Goal: Task Accomplishment & Management: Use online tool/utility

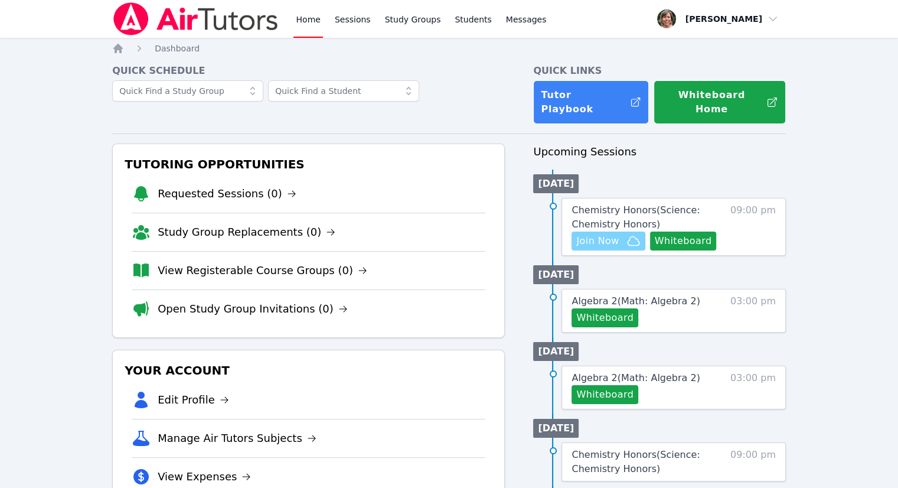
click at [624, 234] on span "Join Now" at bounding box center [608, 241] width 64 height 14
click at [611, 204] on span "Chemistry Honors ( Science: Chemistry Honors )" at bounding box center [635, 216] width 128 height 25
click at [611, 197] on div "Home Sessions Study Groups Students Messages Open user menu [PERSON_NAME] Open …" at bounding box center [453, 449] width 907 height 899
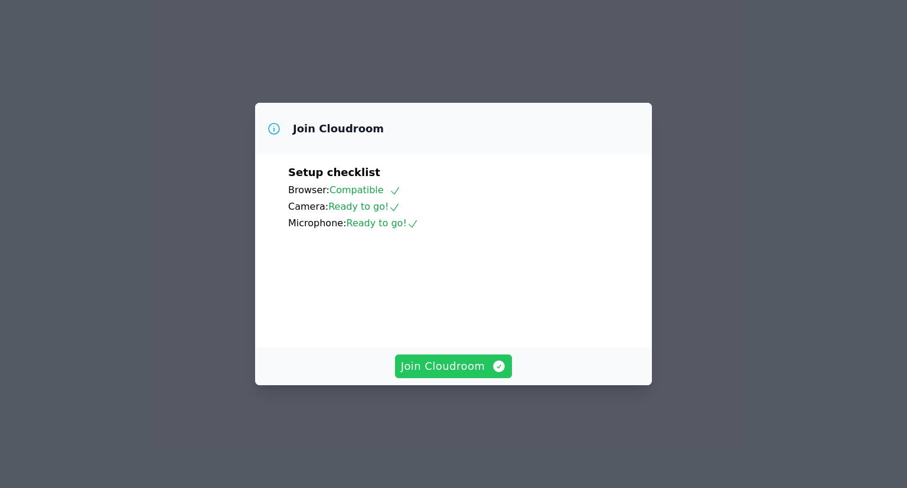
click at [421, 374] on span "Join Cloudroom" at bounding box center [454, 366] width 106 height 17
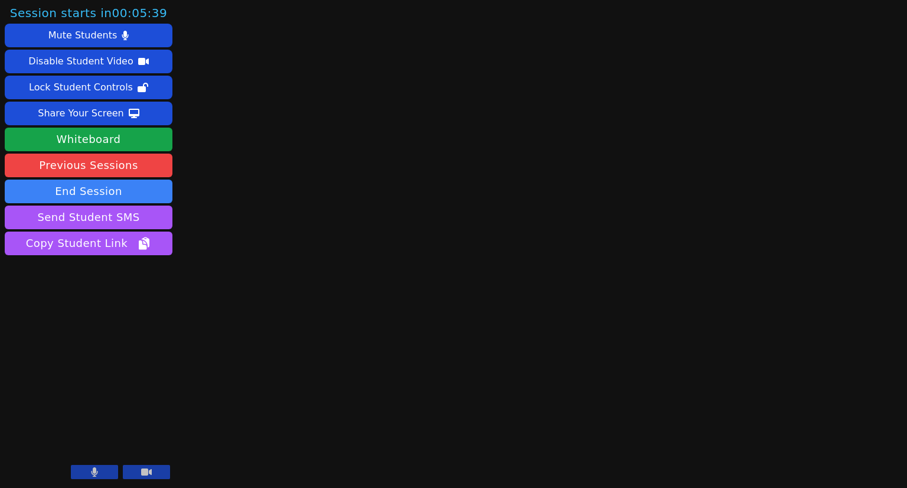
click at [162, 470] on button at bounding box center [146, 472] width 47 height 14
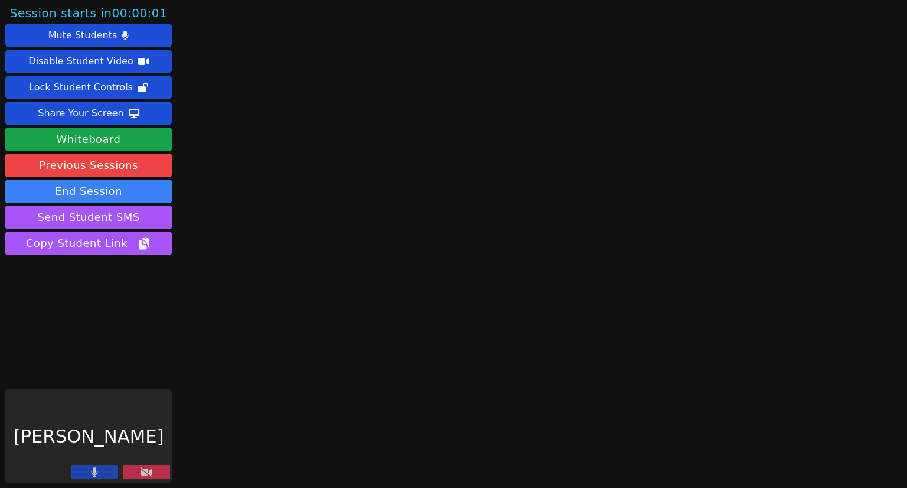
click at [162, 470] on button at bounding box center [146, 472] width 47 height 14
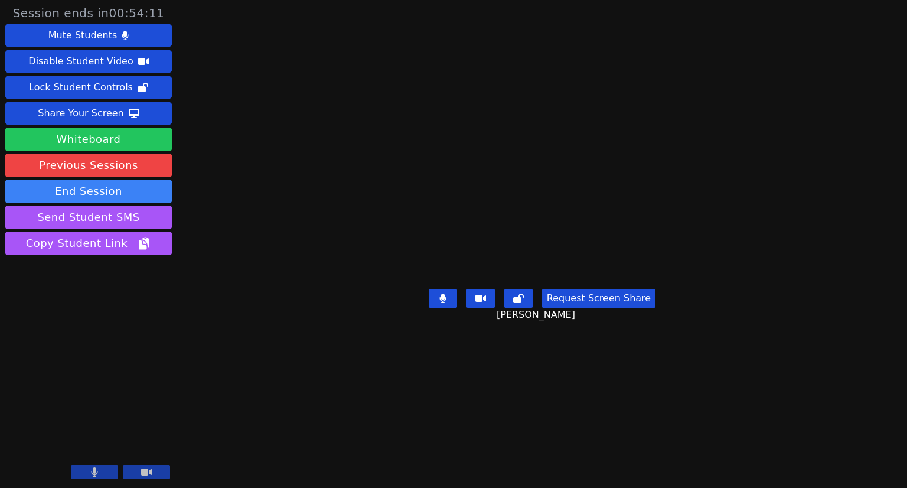
click at [77, 139] on button "Whiteboard" at bounding box center [89, 139] width 168 height 24
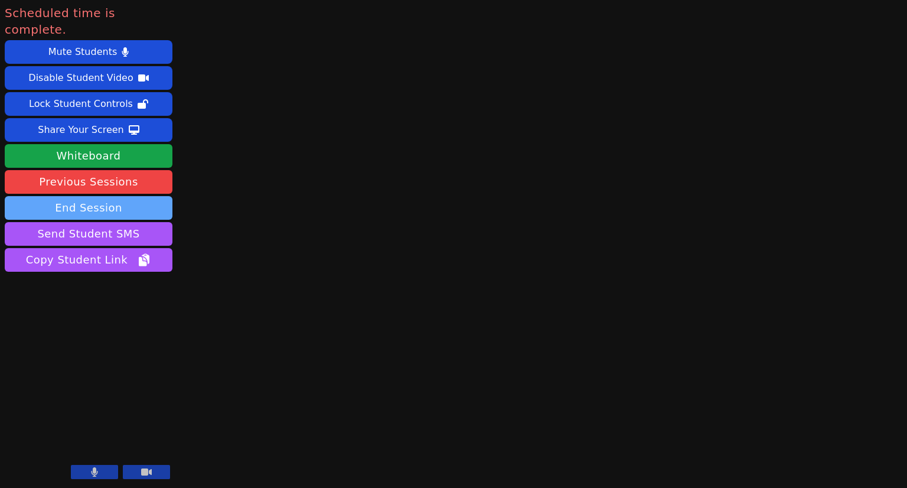
click at [95, 196] on button "End Session" at bounding box center [89, 208] width 168 height 24
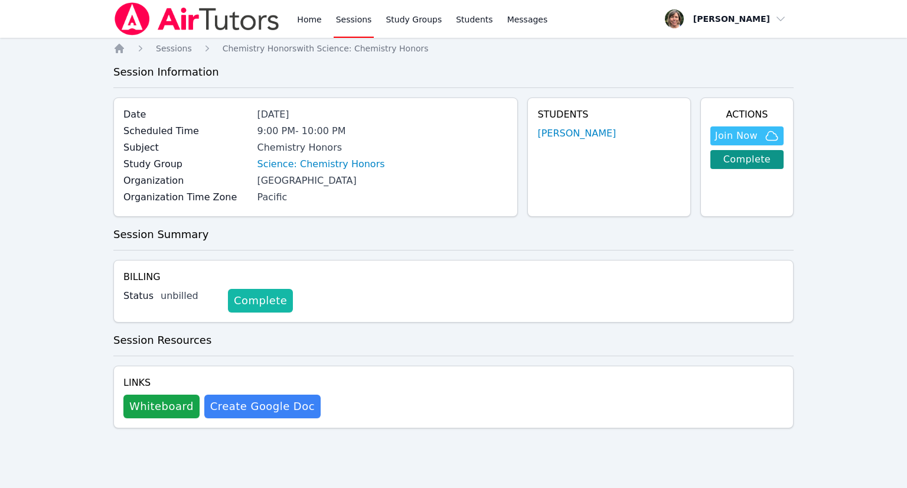
click at [238, 299] on link "Complete" at bounding box center [260, 301] width 65 height 24
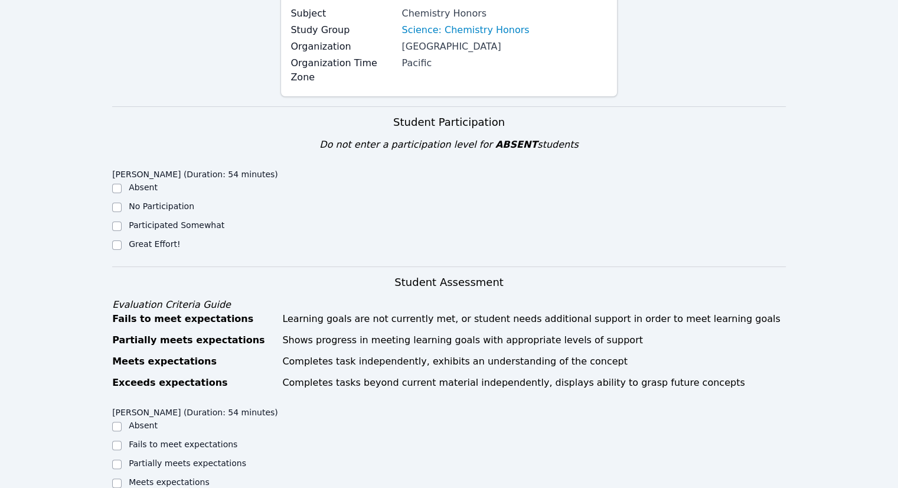
scroll to position [295, 0]
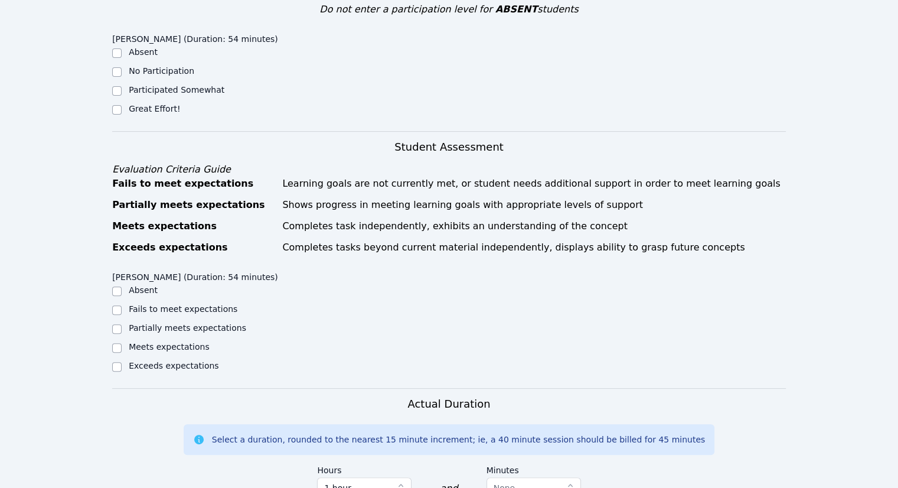
click at [121, 359] on div at bounding box center [116, 366] width 9 height 14
click at [117, 362] on input "Exceeds expectations" at bounding box center [116, 366] width 9 height 9
checkbox input "true"
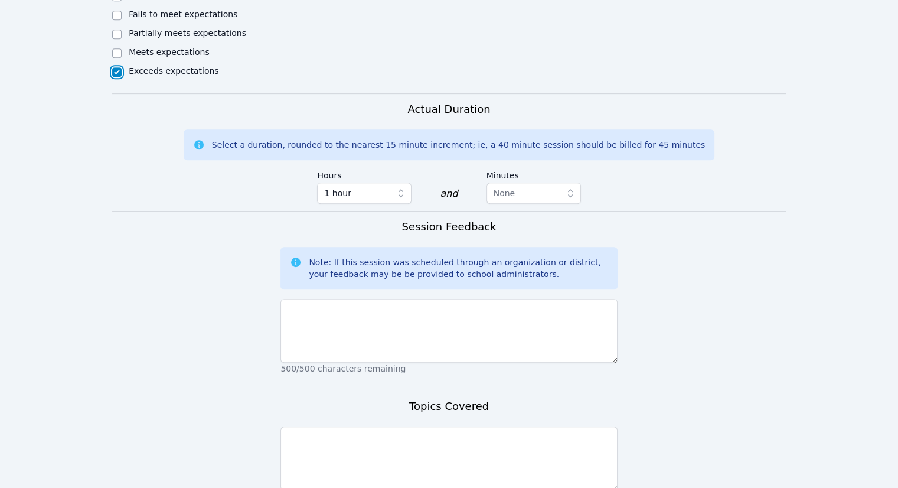
scroll to position [590, 0]
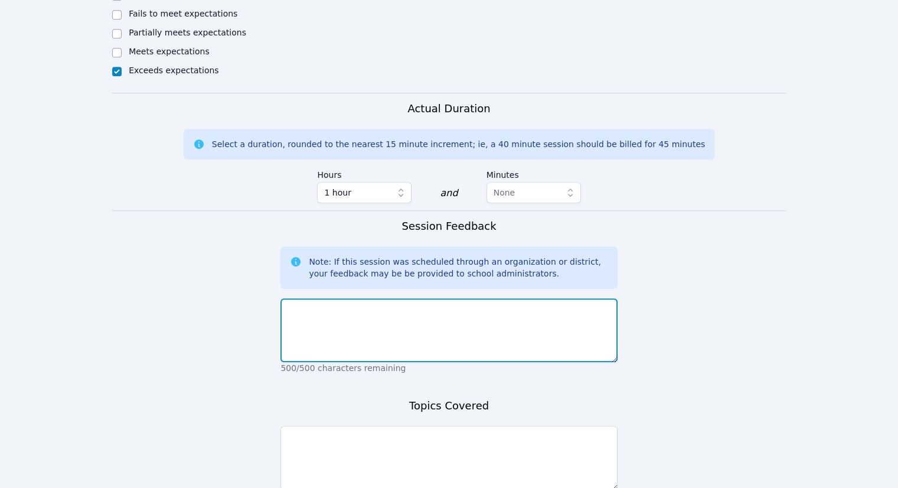
click at [319, 298] on textarea at bounding box center [448, 330] width 336 height 64
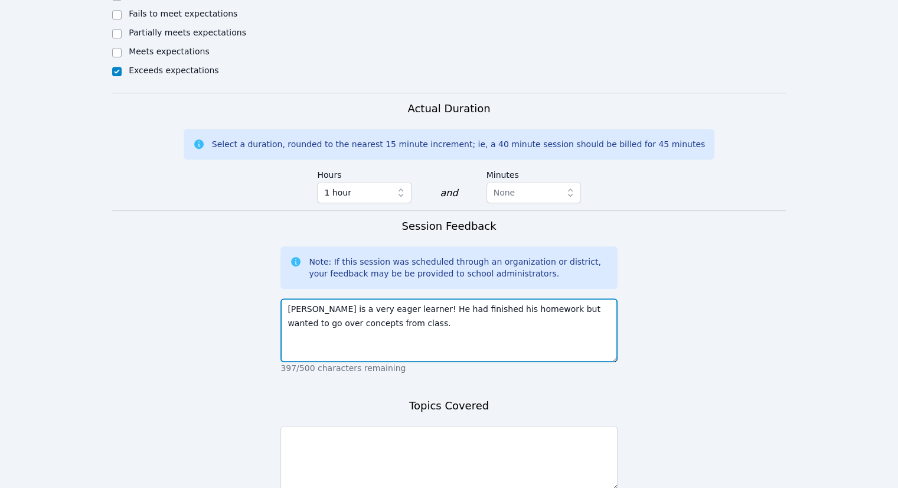
type textarea "Travis is a very eager learner! He had finished his homework but wanted to go o…"
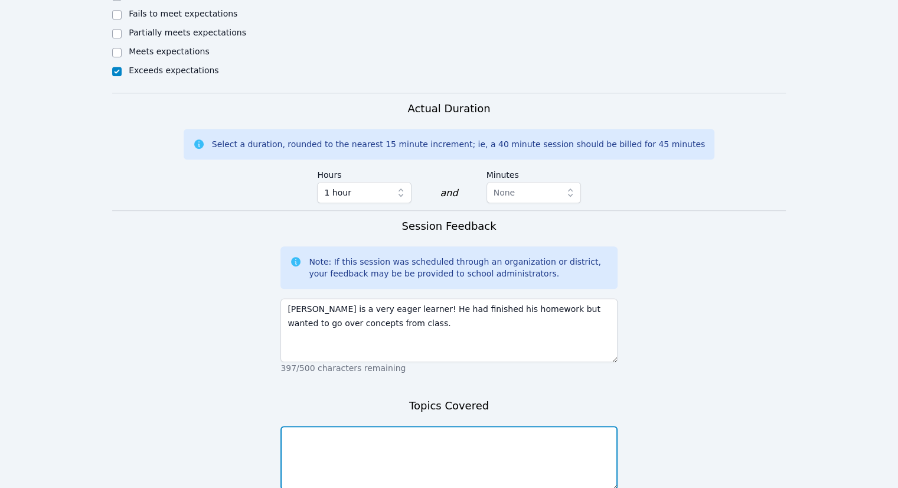
click at [342, 426] on textarea at bounding box center [448, 458] width 336 height 64
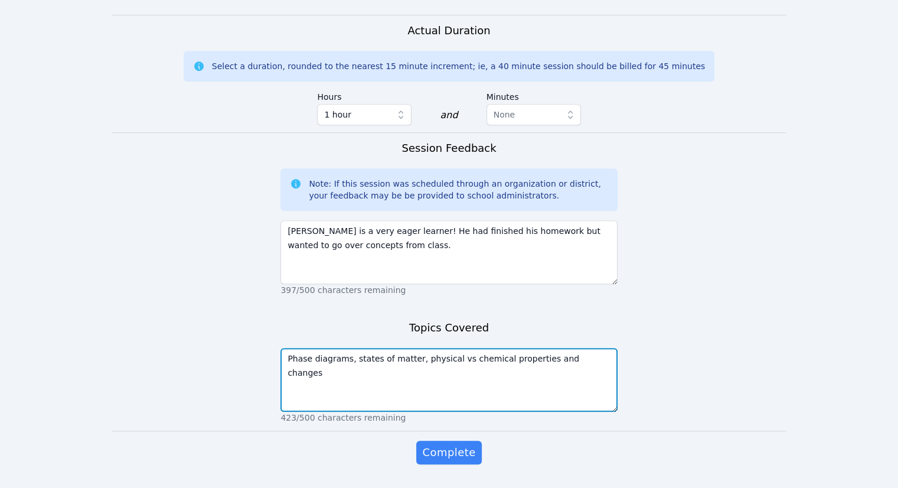
scroll to position [686, 0]
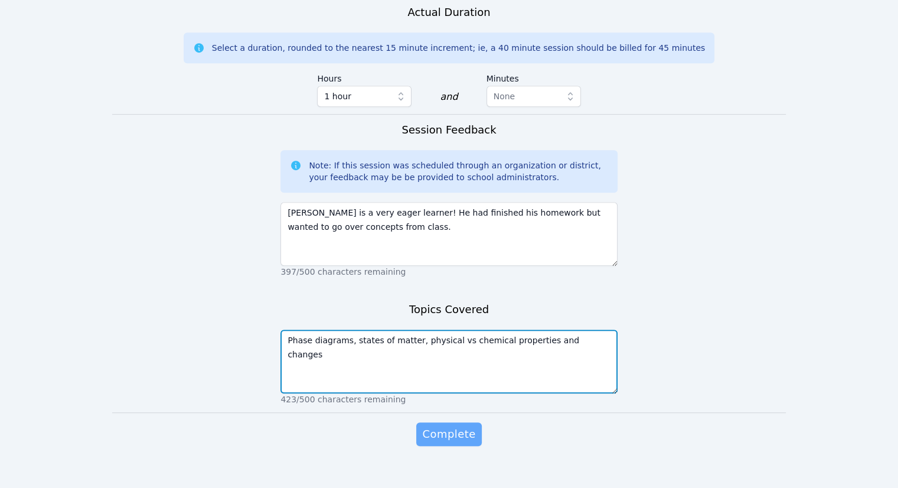
type textarea "Phase diagrams, states of matter, physical vs chemical properties and changes"
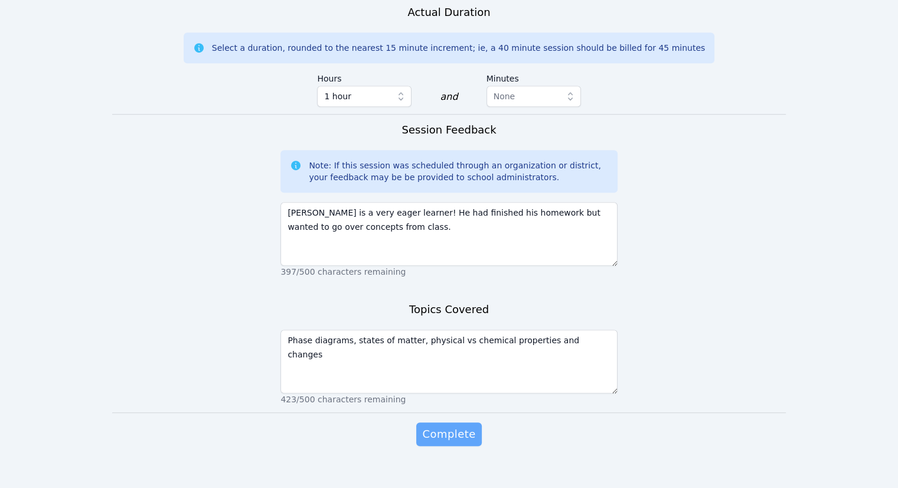
click at [429, 426] on span "Complete" at bounding box center [448, 434] width 53 height 17
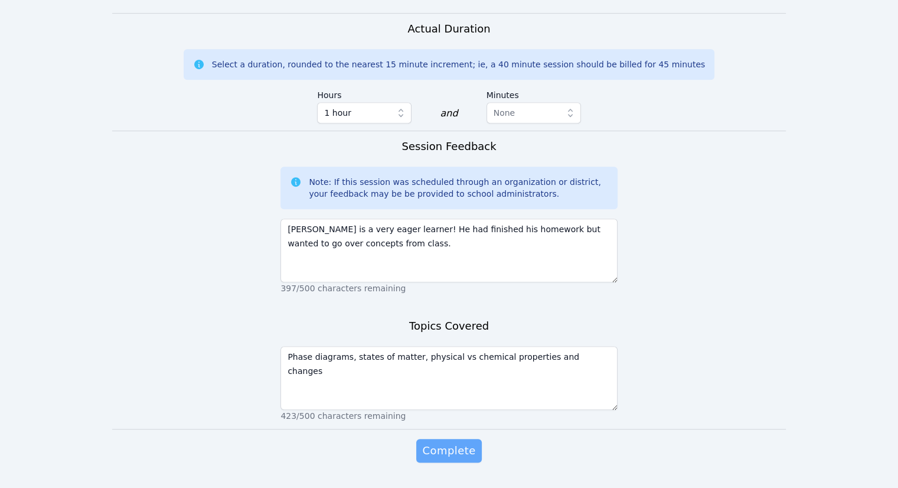
scroll to position [703, 0]
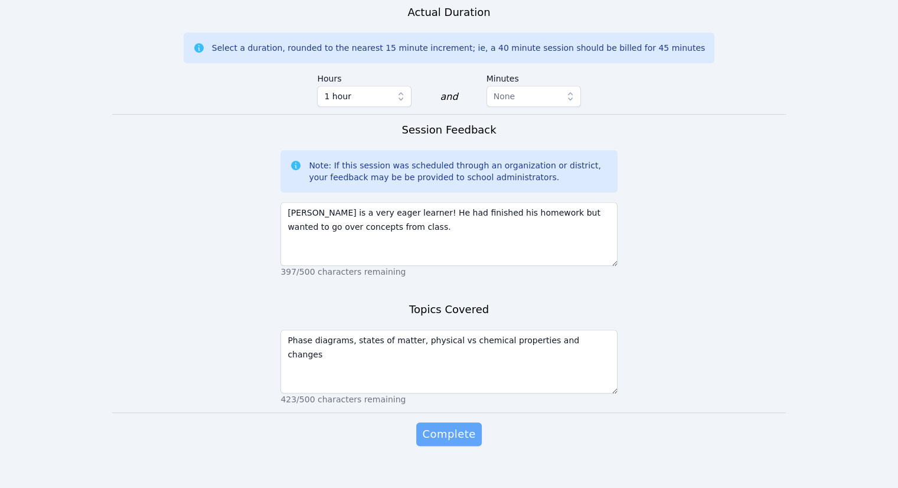
click at [453, 426] on span "Complete" at bounding box center [448, 434] width 53 height 17
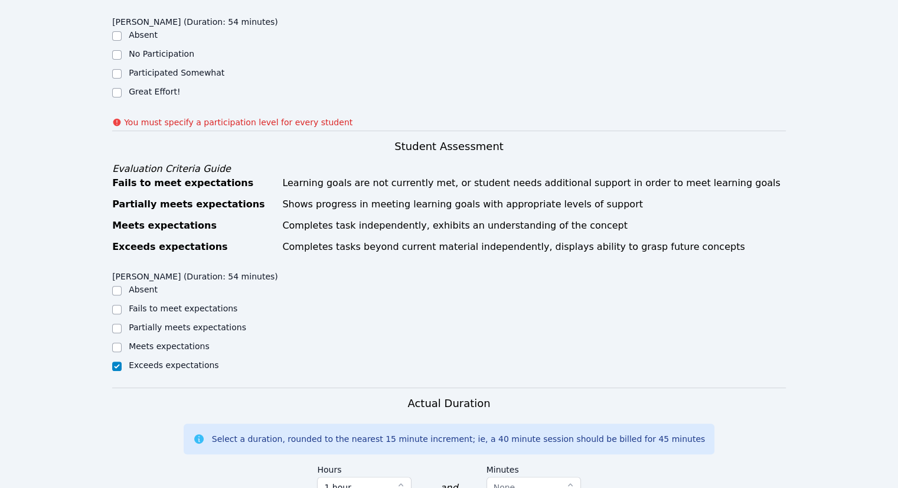
scroll to position [290, 0]
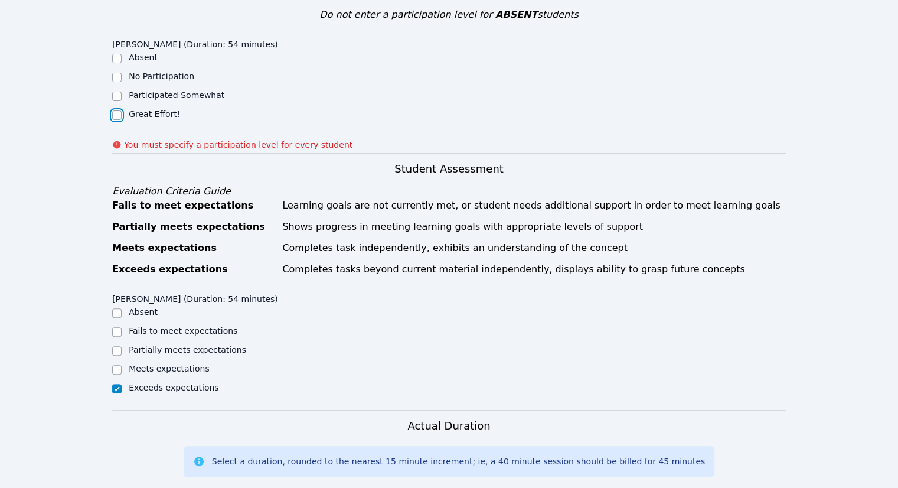
click at [116, 110] on input "Great Effort!" at bounding box center [116, 114] width 9 height 9
checkbox input "true"
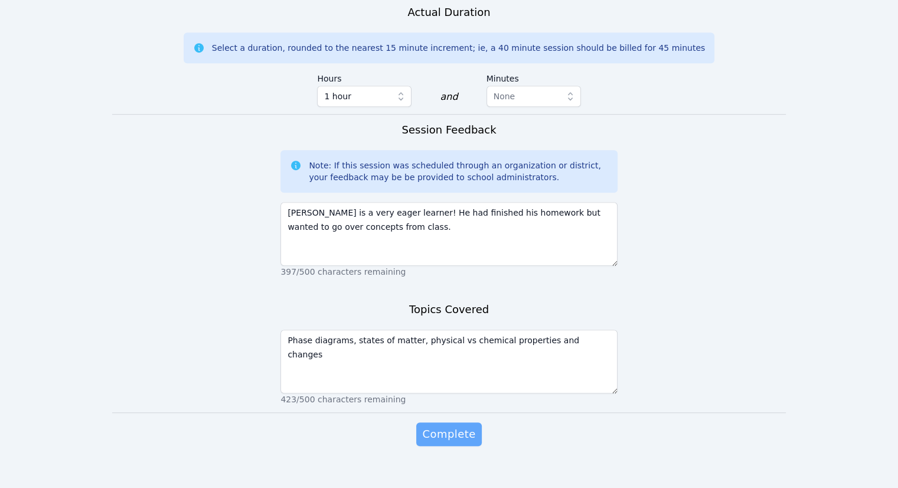
click at [446, 426] on span "Complete" at bounding box center [448, 434] width 53 height 17
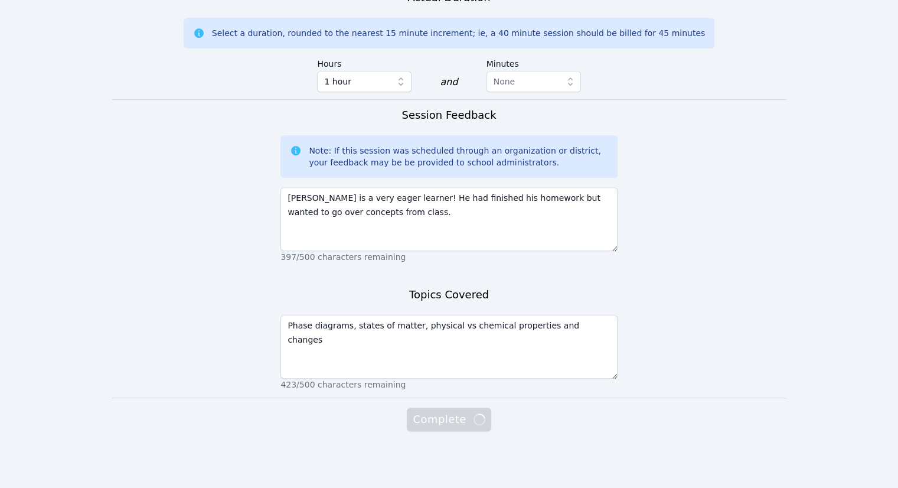
scroll to position [686, 0]
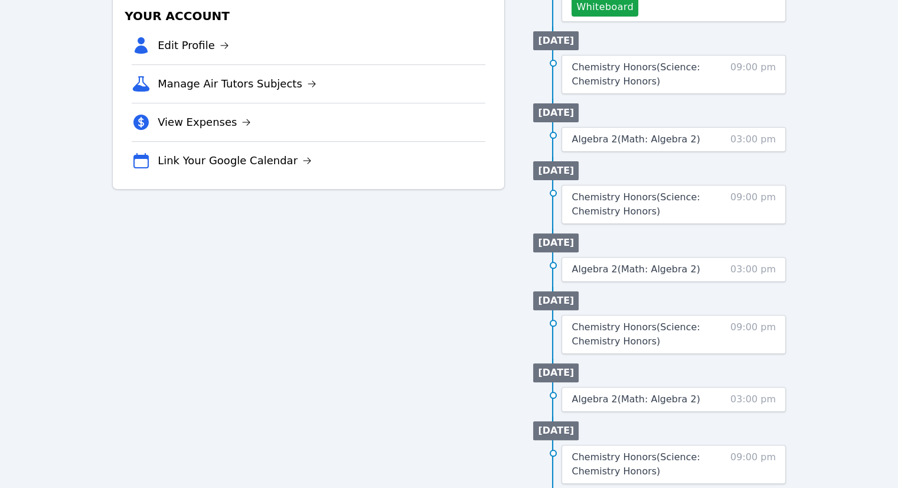
scroll to position [419, 0]
